Goal: Information Seeking & Learning: Learn about a topic

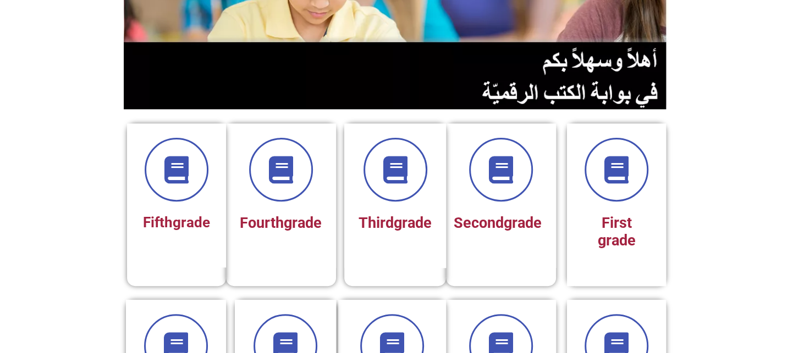
scroll to position [186, 0]
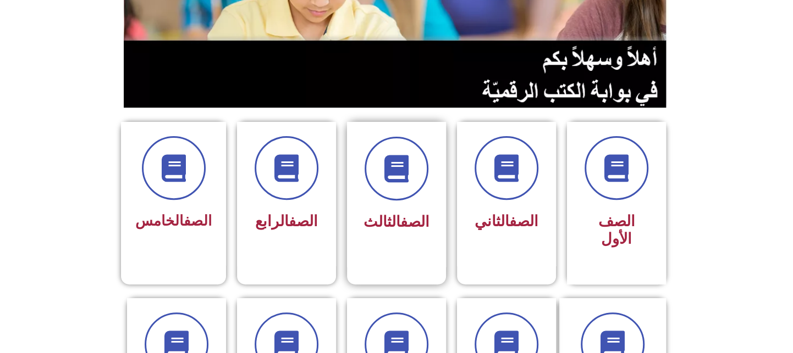
click at [400, 230] on h3 "الصف الثالث" at bounding box center [396, 222] width 69 height 18
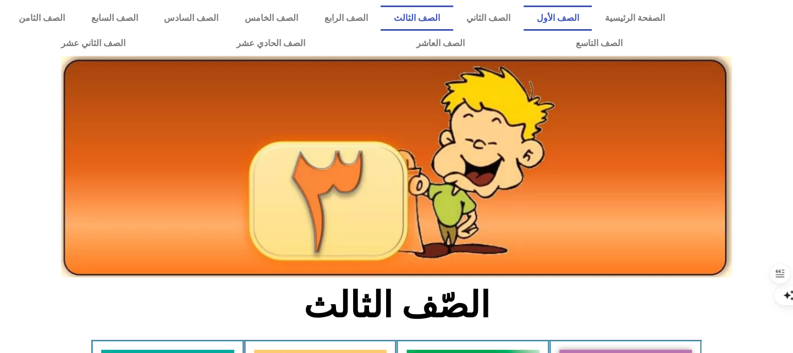
click at [572, 18] on link "الصف الأول" at bounding box center [557, 17] width 69 height 25
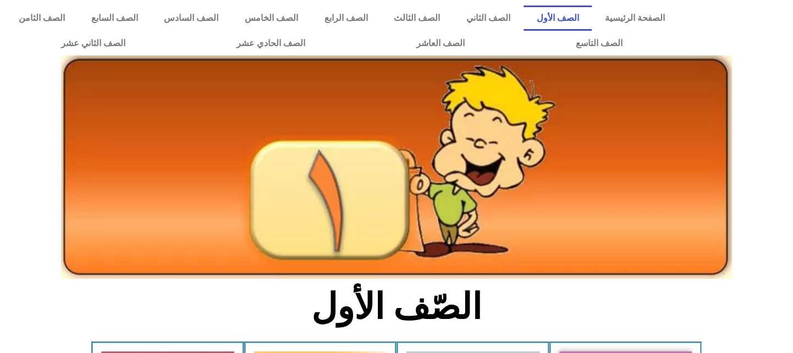
scroll to position [308, 0]
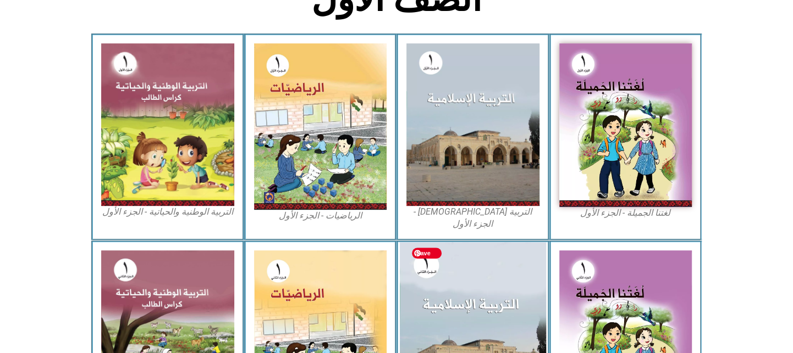
click at [497, 274] on img at bounding box center [473, 333] width 146 height 182
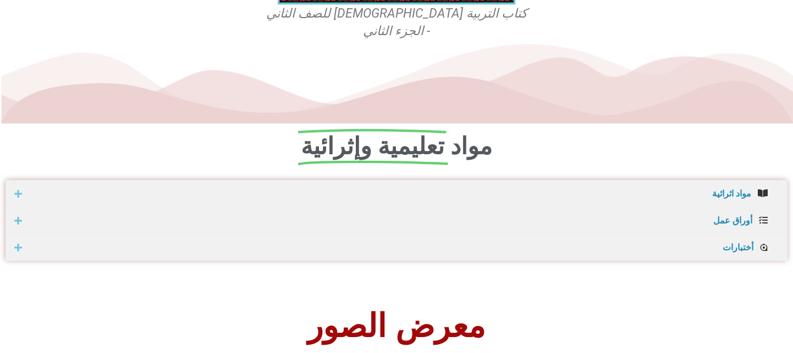
scroll to position [308, 0]
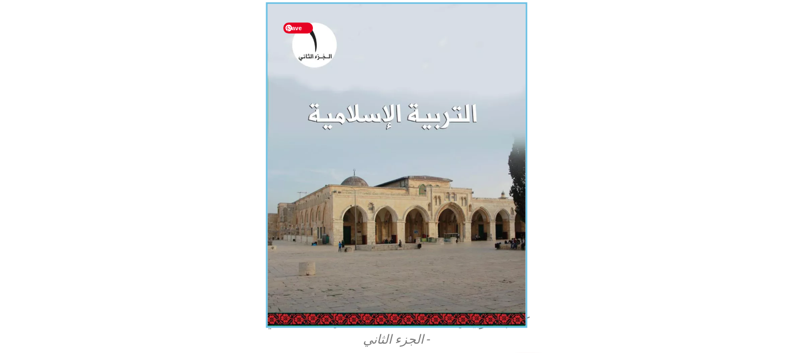
click at [409, 120] on img at bounding box center [395, 164] width 261 height 325
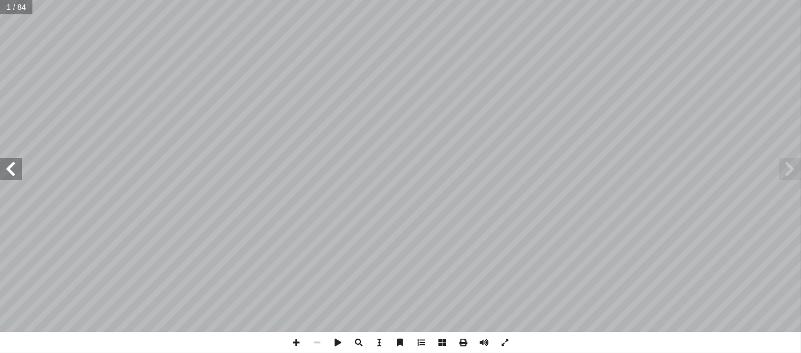
click at [13, 176] on span at bounding box center [11, 169] width 22 height 22
click at [507, 342] on span at bounding box center [505, 342] width 21 height 21
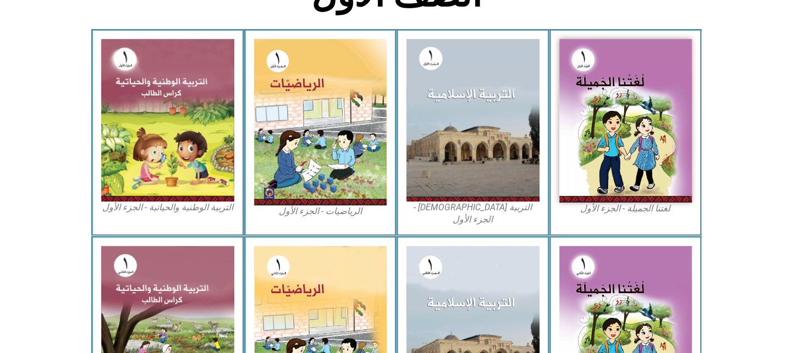
scroll to position [4, 0]
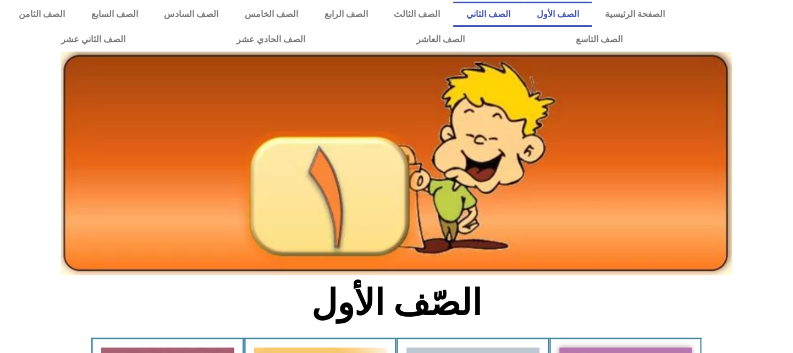
click at [513, 15] on link "الصف الثاني" at bounding box center [488, 14] width 70 height 25
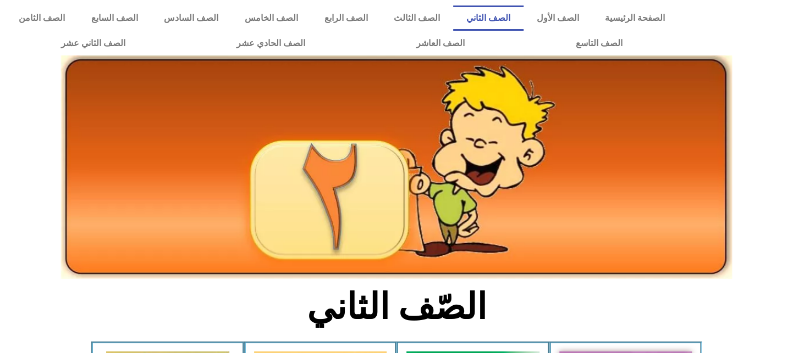
scroll to position [308, 0]
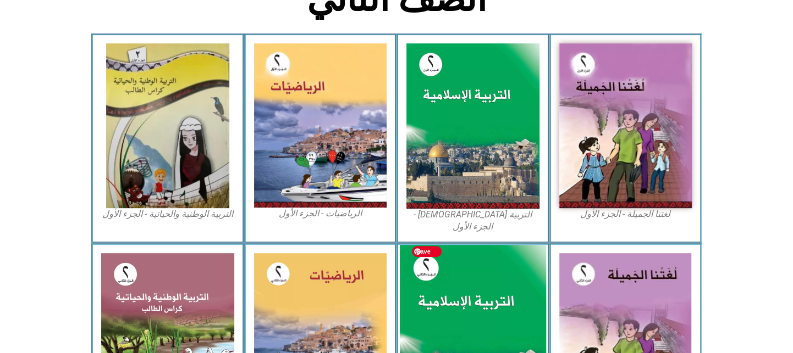
click at [475, 304] on img at bounding box center [473, 336] width 146 height 182
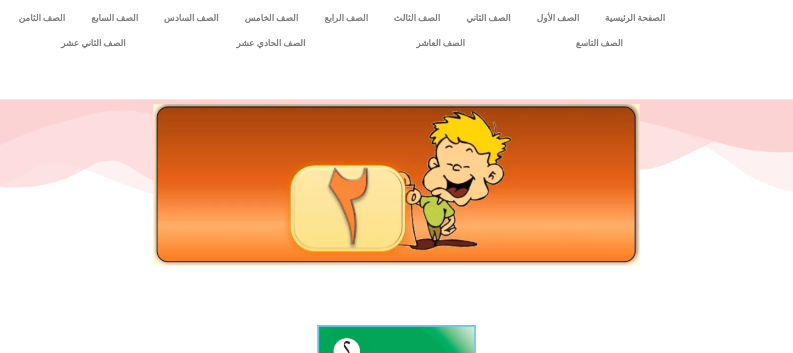
scroll to position [308, 0]
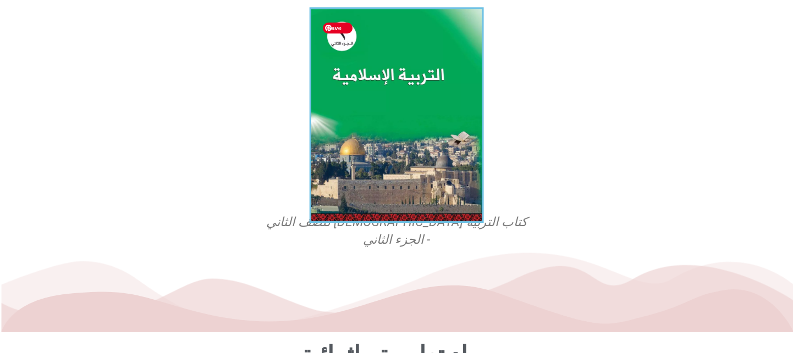
click at [378, 97] on img at bounding box center [396, 114] width 174 height 215
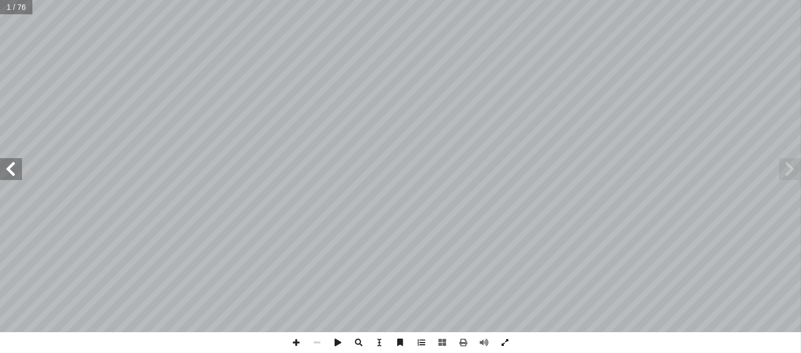
click at [502, 342] on span at bounding box center [505, 342] width 21 height 21
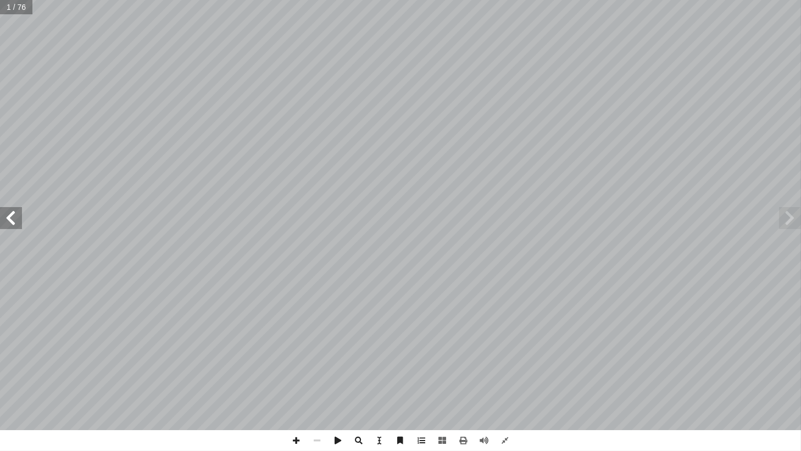
click at [9, 219] on span at bounding box center [11, 218] width 22 height 22
click at [0, 0] on input "text" at bounding box center [19, 7] width 39 height 14
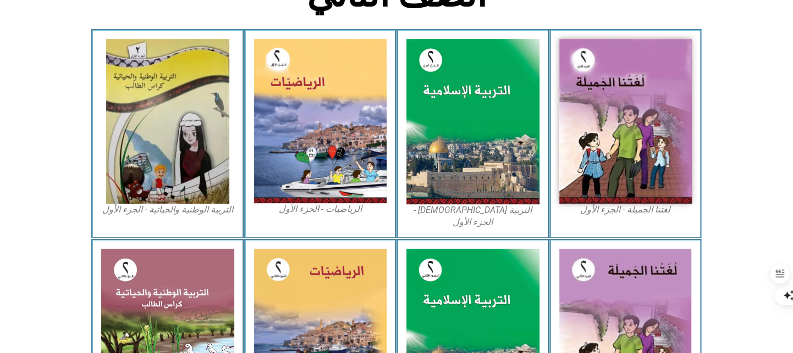
scroll to position [4, 0]
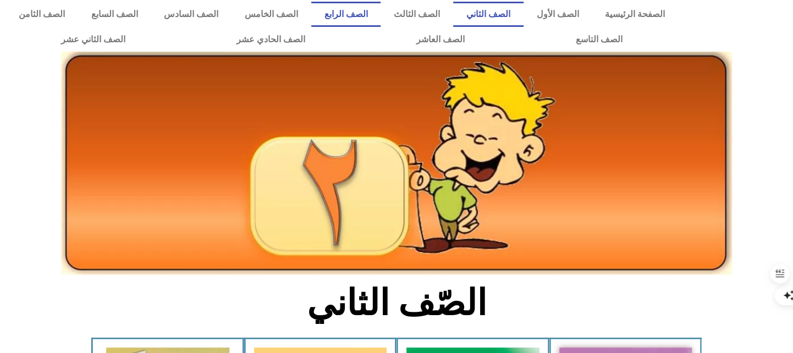
click at [381, 21] on link "الصف الرابع" at bounding box center [346, 14] width 70 height 25
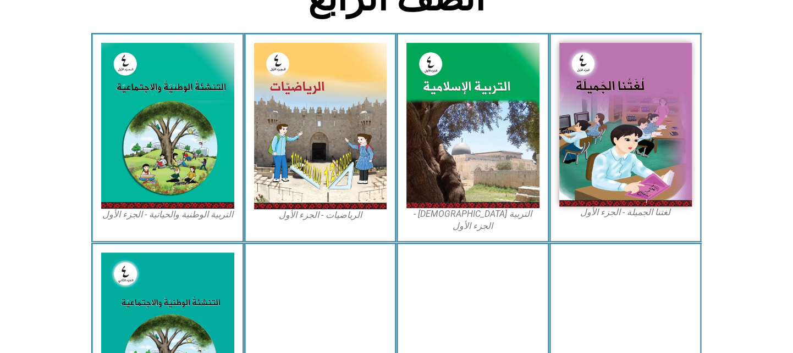
scroll to position [308, 0]
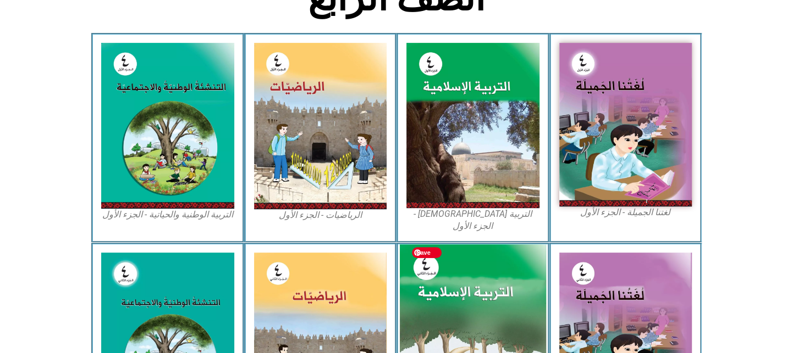
click at [431, 316] on img at bounding box center [473, 335] width 146 height 181
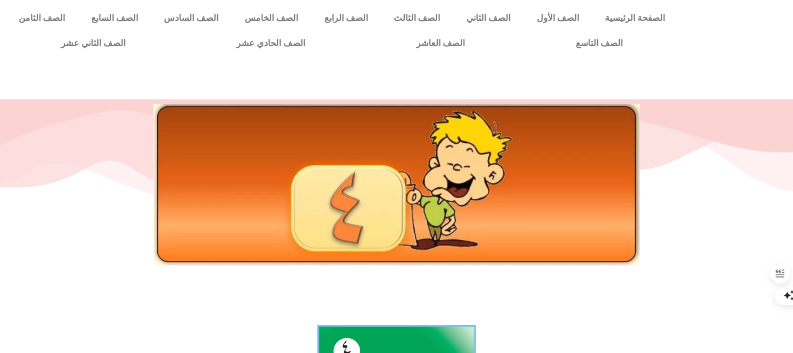
scroll to position [308, 0]
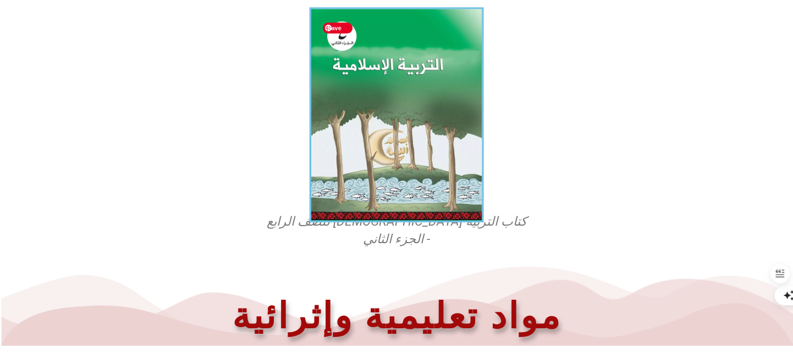
click at [432, 147] on img at bounding box center [396, 114] width 174 height 215
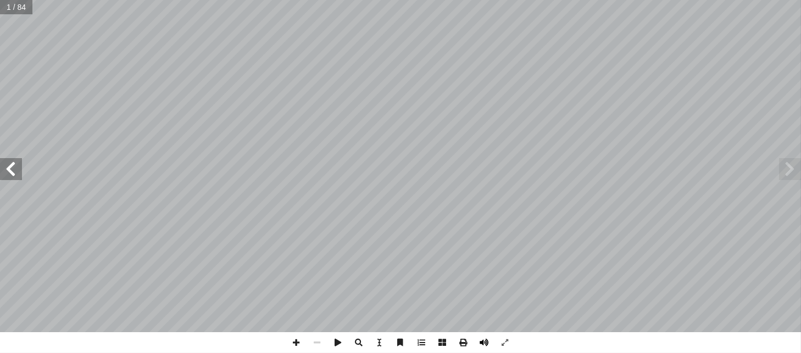
click at [487, 344] on span at bounding box center [484, 342] width 21 height 21
click at [502, 345] on span at bounding box center [505, 342] width 21 height 21
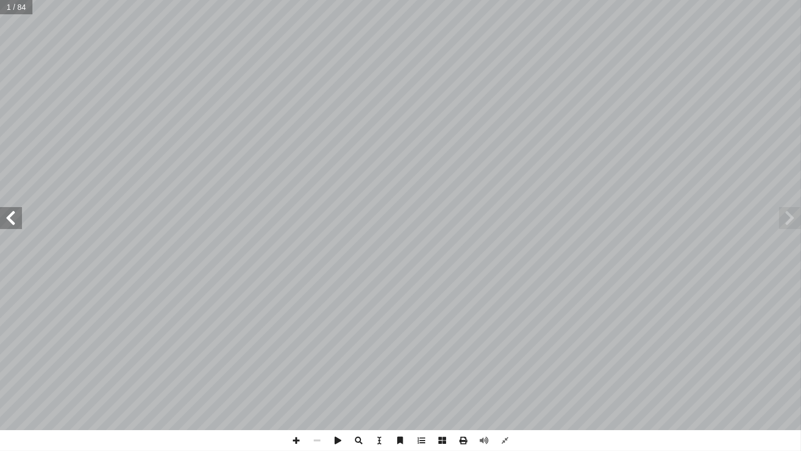
click at [11, 228] on span at bounding box center [11, 218] width 22 height 22
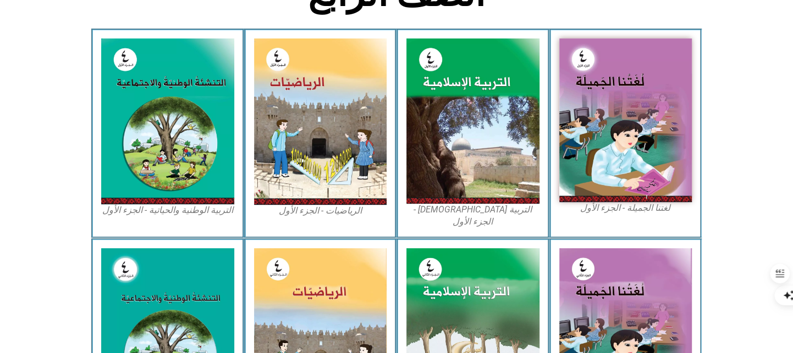
scroll to position [622, 0]
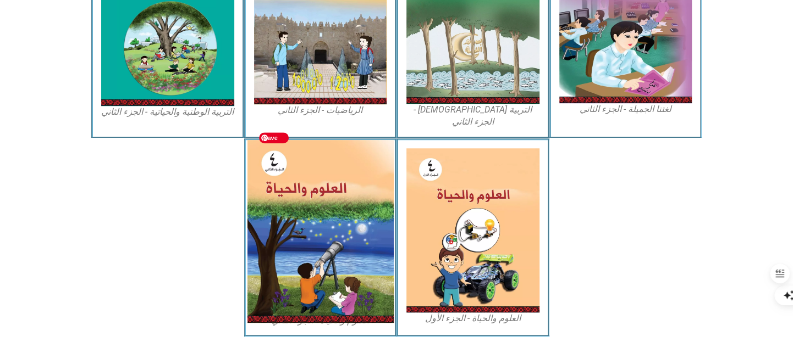
click at [361, 229] on img at bounding box center [320, 231] width 146 height 183
click at [335, 221] on img at bounding box center [320, 231] width 146 height 183
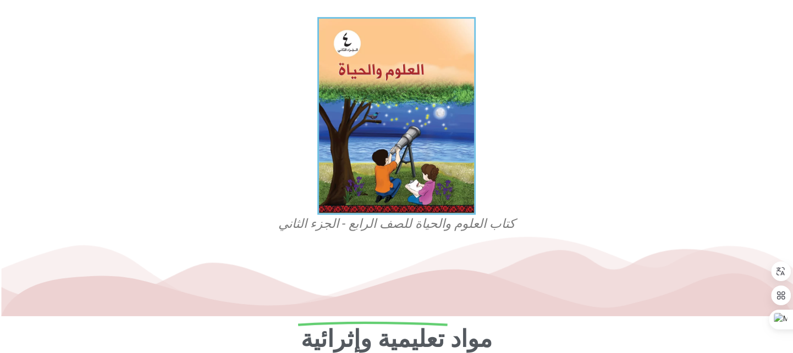
scroll to position [617, 0]
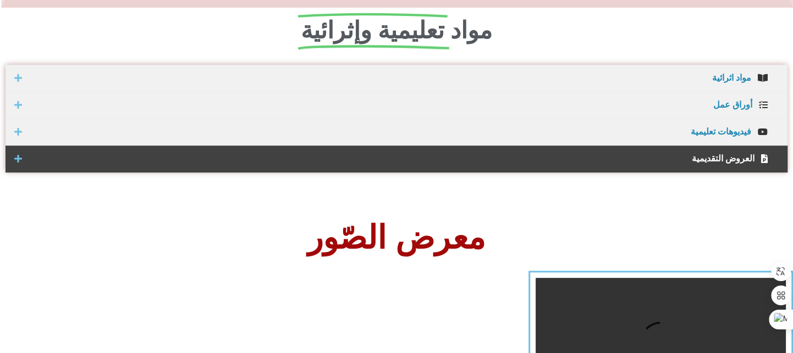
click at [722, 163] on span "العروض التقديمية" at bounding box center [390, 158] width 727 height 9
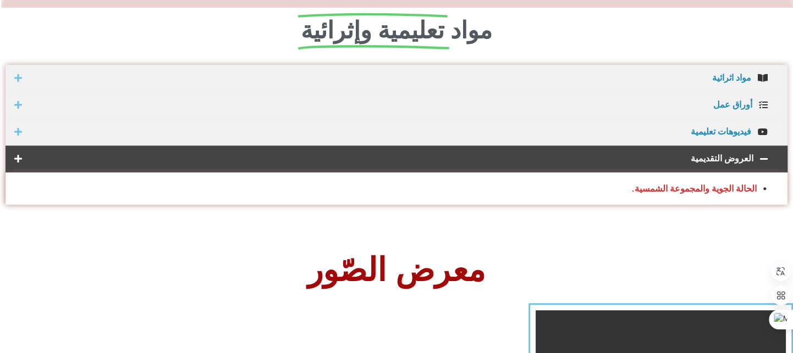
click at [712, 187] on strong "الحالة الجوية والمجموعة الشمسية." at bounding box center [693, 189] width 125 height 10
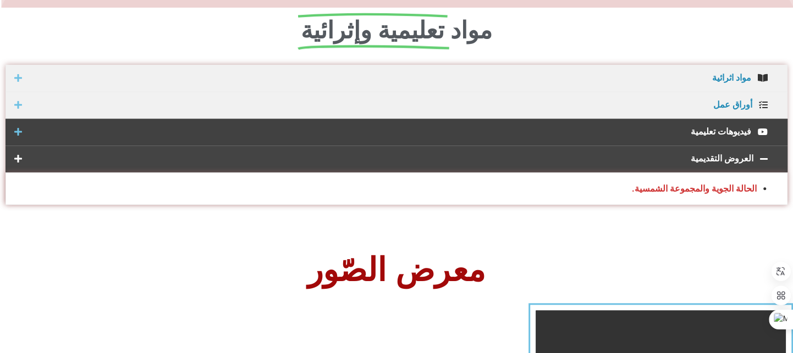
click at [719, 132] on span "فيديوهات تعليمية" at bounding box center [388, 132] width 723 height 9
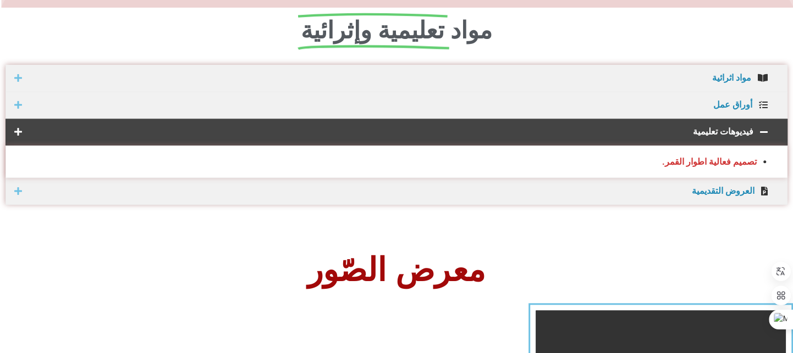
click at [701, 162] on strong "تصميم فعالية اطوار القمر." at bounding box center [709, 162] width 95 height 10
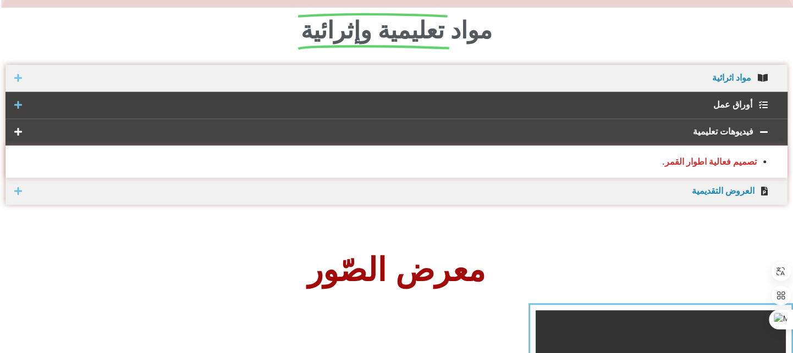
click at [706, 110] on div "أوراق عمل" at bounding box center [396, 105] width 782 height 27
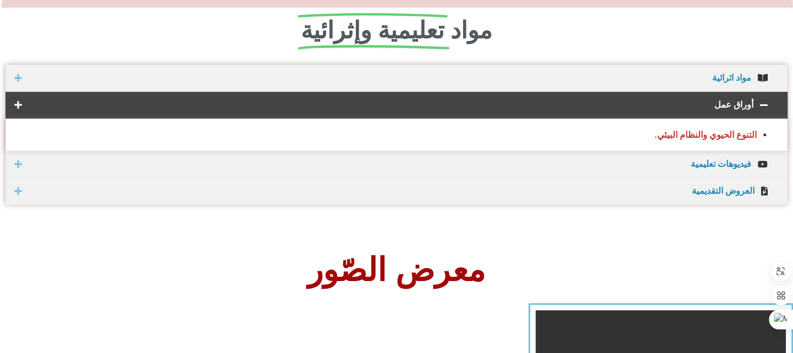
click at [697, 135] on strong "التنوع الحيوي والنظام البيئي." at bounding box center [705, 135] width 102 height 10
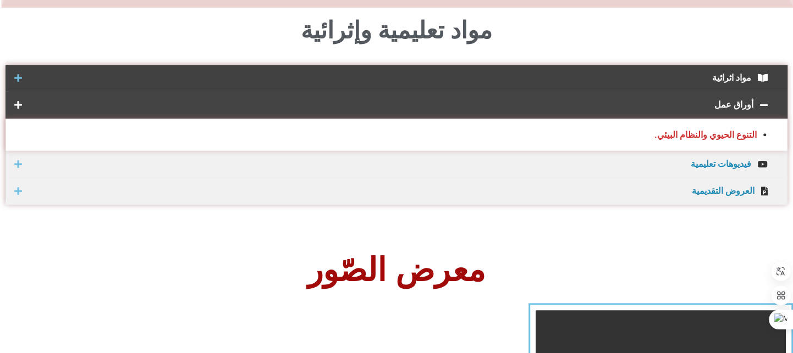
click at [711, 78] on span "مواد اثرائية" at bounding box center [388, 78] width 723 height 9
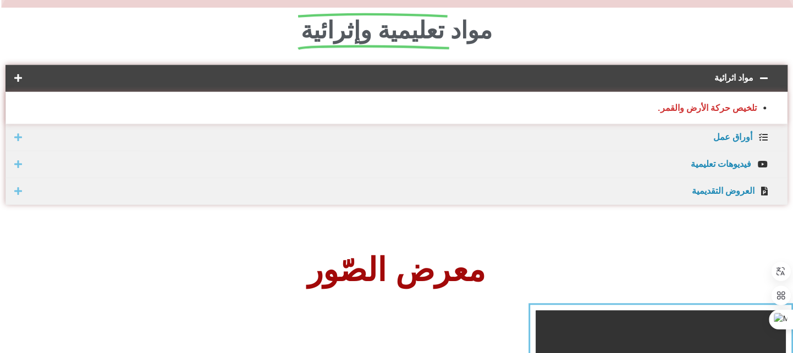
click at [705, 109] on strong "تلخيص حركة الأرض والقمر." at bounding box center [706, 108] width 99 height 10
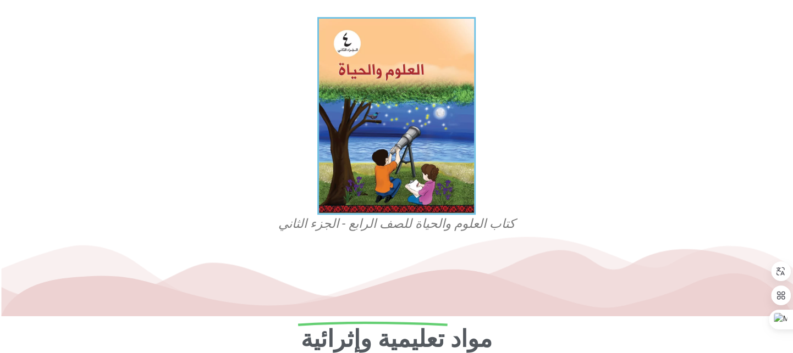
scroll to position [0, 0]
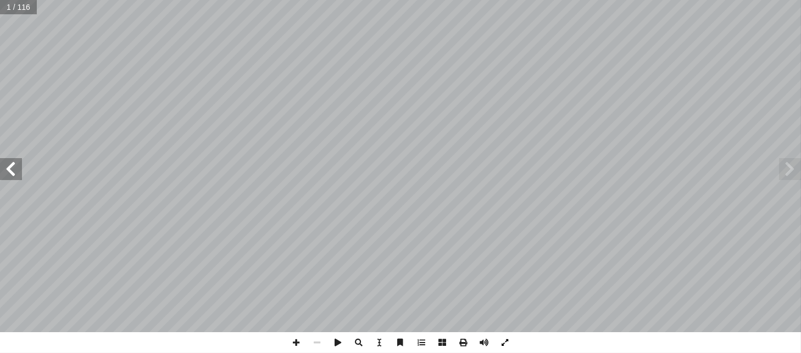
click at [507, 344] on span at bounding box center [505, 342] width 21 height 21
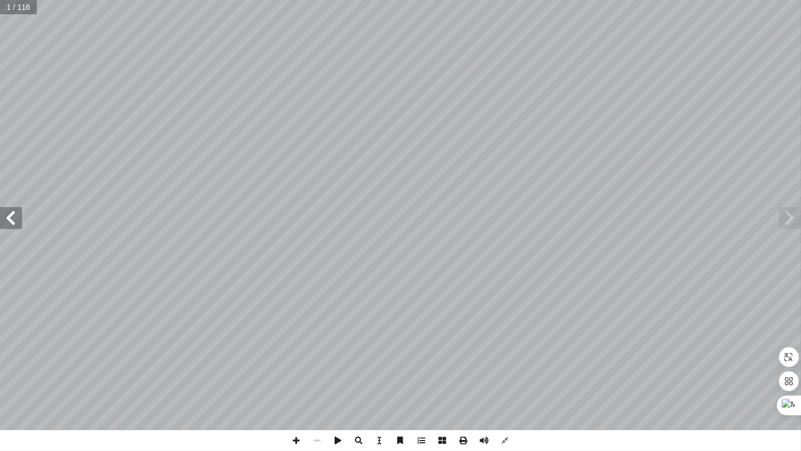
click at [10, 225] on span at bounding box center [11, 218] width 22 height 22
click at [791, 208] on span at bounding box center [790, 218] width 22 height 22
